Goal: Check status: Check status

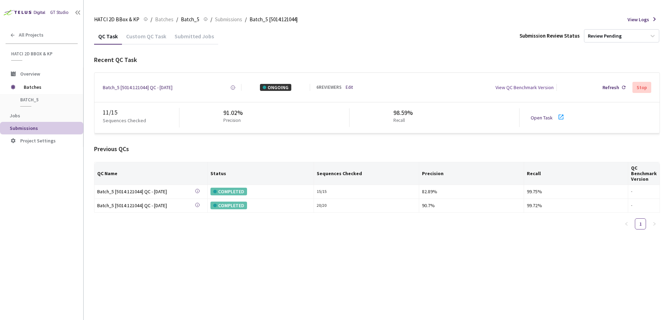
click at [179, 35] on div "Submitted Jobs" at bounding box center [194, 39] width 48 height 12
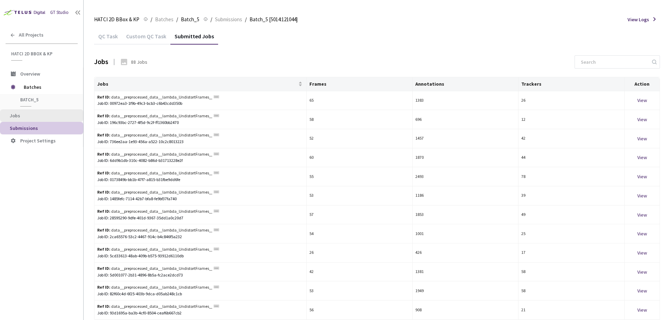
click at [30, 114] on span "Jobs" at bounding box center [44, 116] width 68 height 6
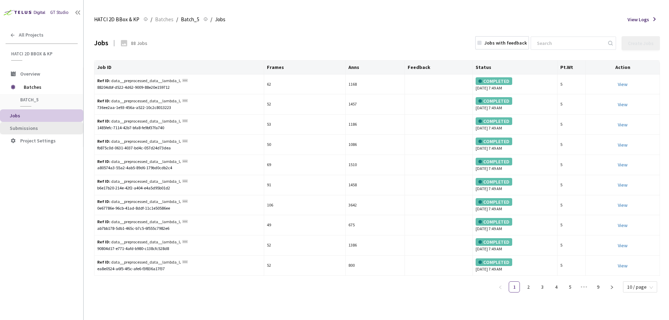
click at [34, 125] on li "Submissions" at bounding box center [41, 128] width 83 height 13
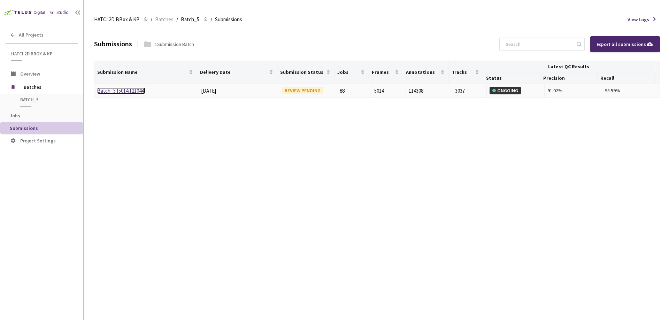
click at [125, 89] on link "Batch_5 [5014:121044]" at bounding box center [121, 91] width 48 height 7
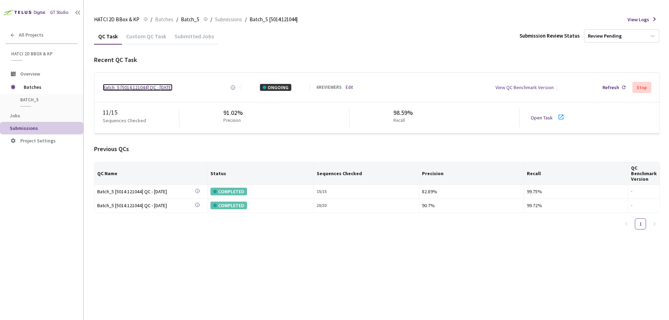
click at [139, 85] on div "Batch_5 [5014:121044] QC - [DATE]" at bounding box center [138, 87] width 70 height 7
